Goal: Task Accomplishment & Management: Manage account settings

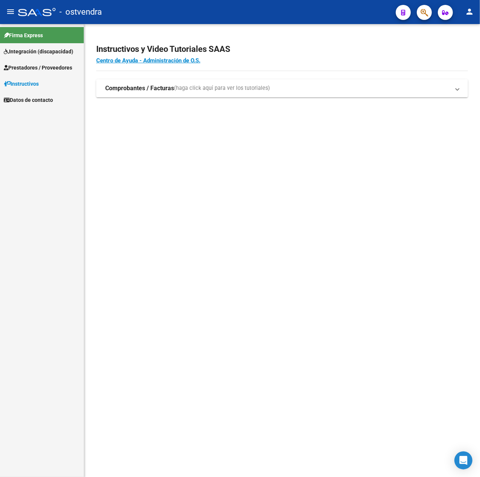
click at [54, 68] on span "Prestadores / Proveedores" at bounding box center [38, 67] width 68 height 8
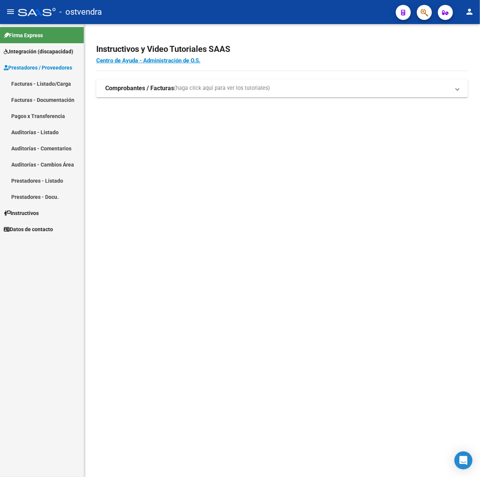
click at [44, 87] on link "Facturas - Listado/Carga" at bounding box center [42, 84] width 84 height 16
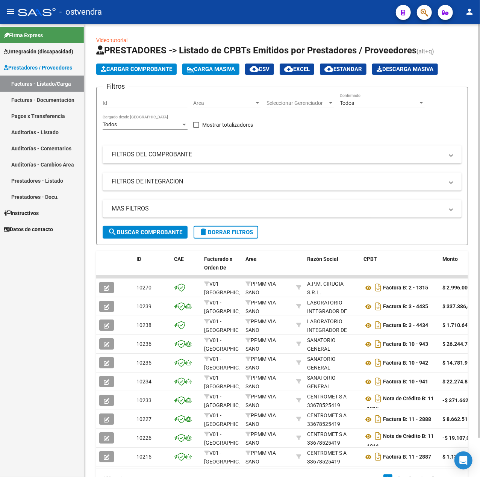
click at [254, 156] on mat-panel-title "FILTROS DEL COMPROBANTE" at bounding box center [278, 154] width 332 height 8
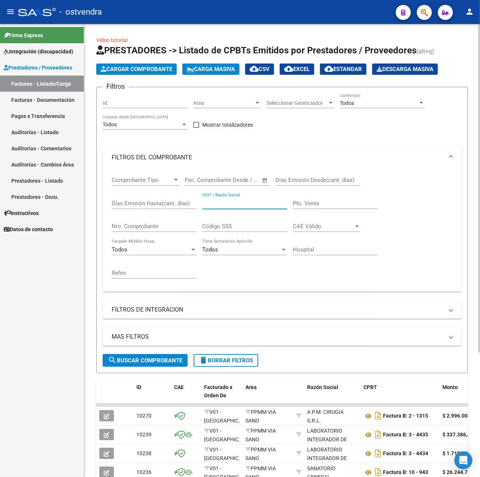
paste input "30710856539"
type input "30710856539"
click at [162, 363] on span "search Buscar Comprobante" at bounding box center [145, 360] width 74 height 7
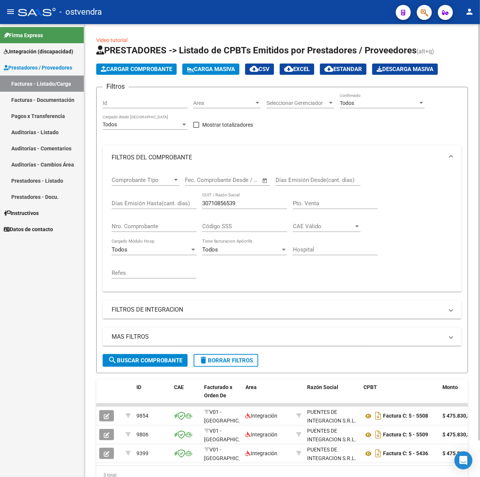
scroll to position [40, 0]
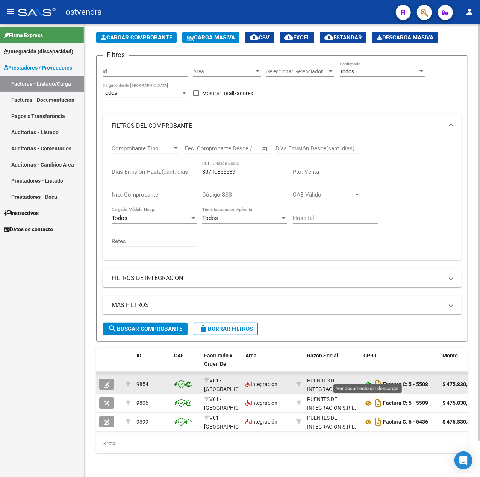
click at [368, 380] on icon at bounding box center [368, 384] width 10 height 9
